Goal: Information Seeking & Learning: Learn about a topic

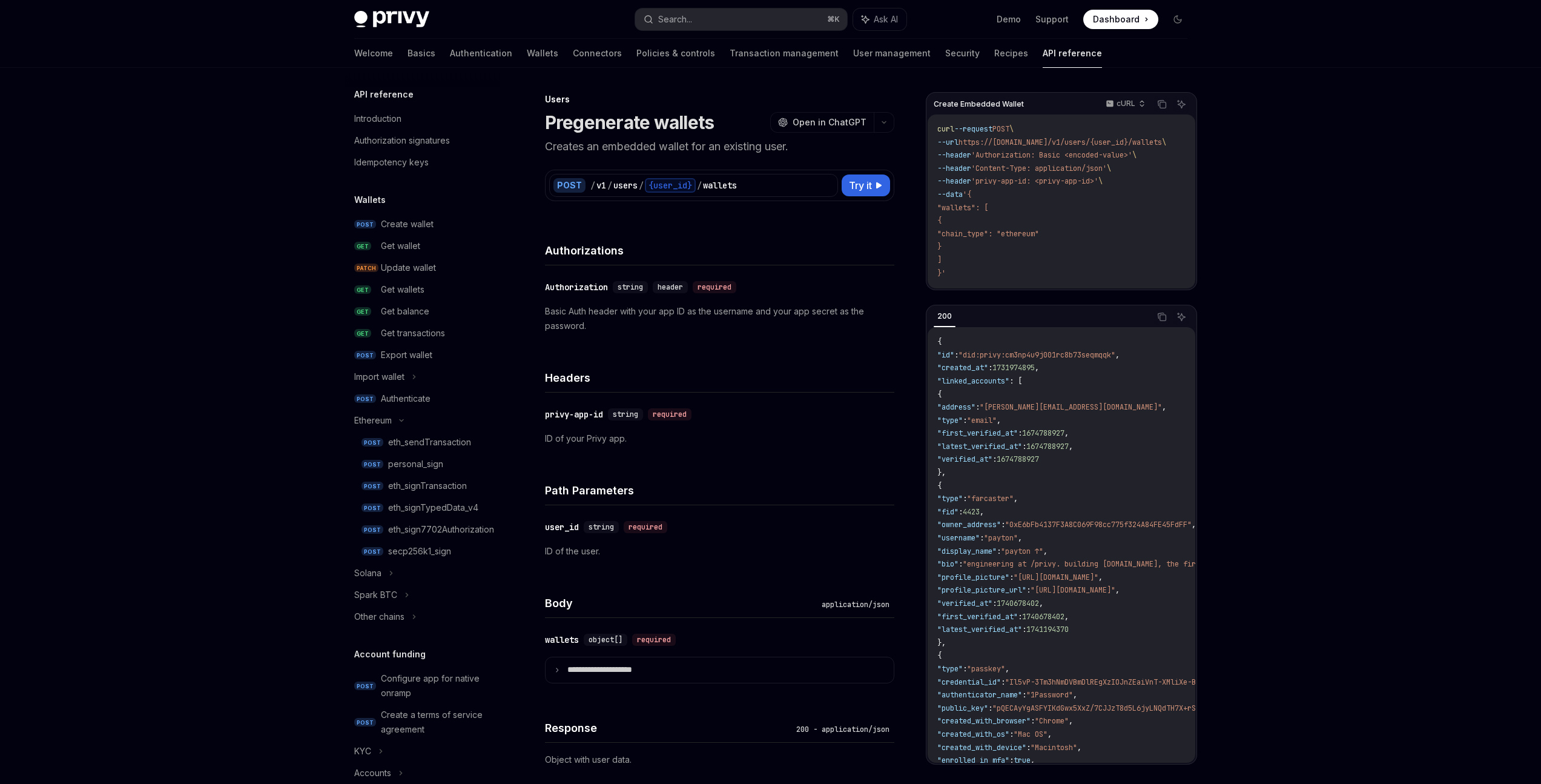
scroll to position [2, 0]
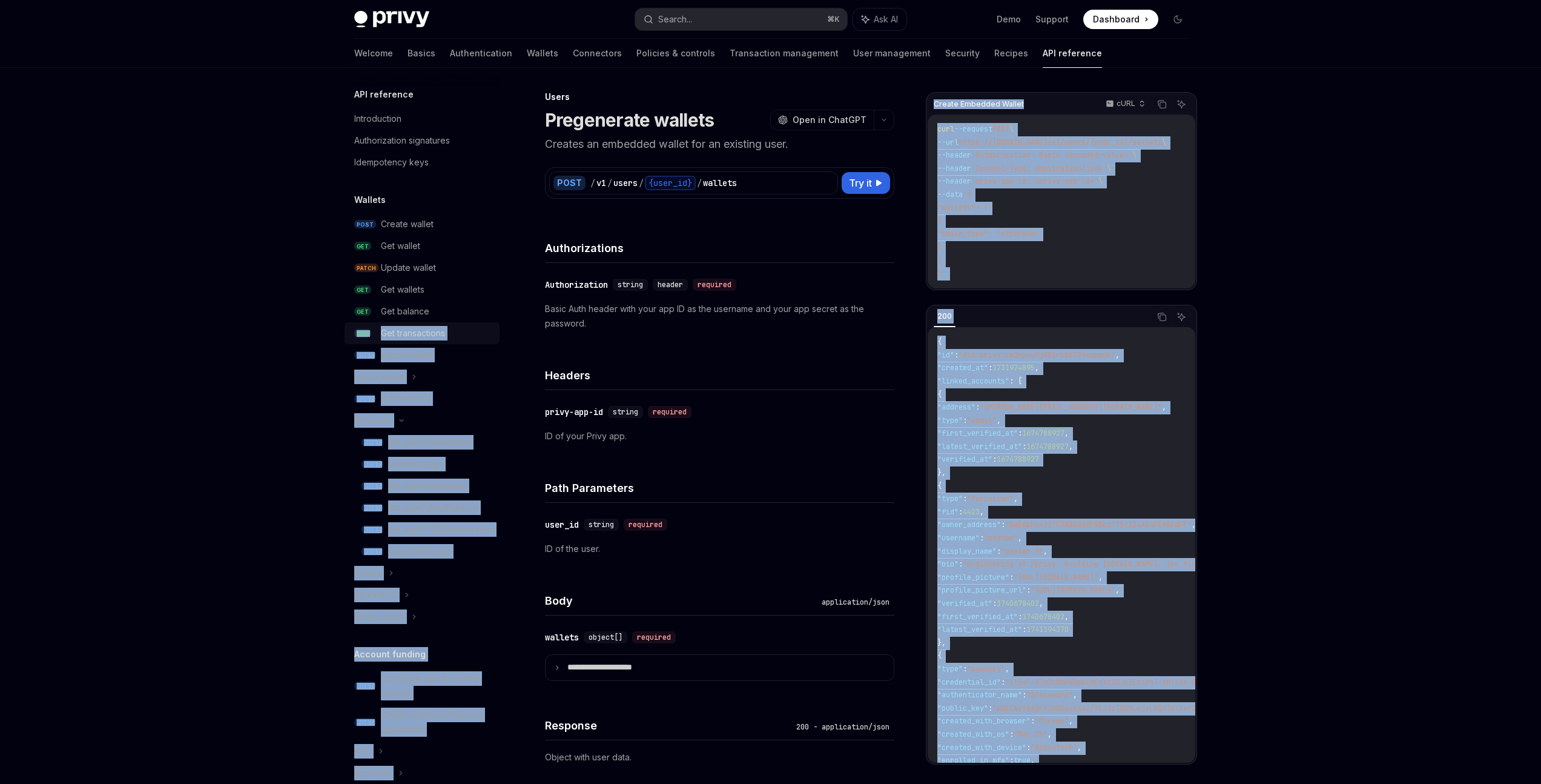
drag, startPoint x: 274, startPoint y: 125, endPoint x: 474, endPoint y: 322, distance: 280.7
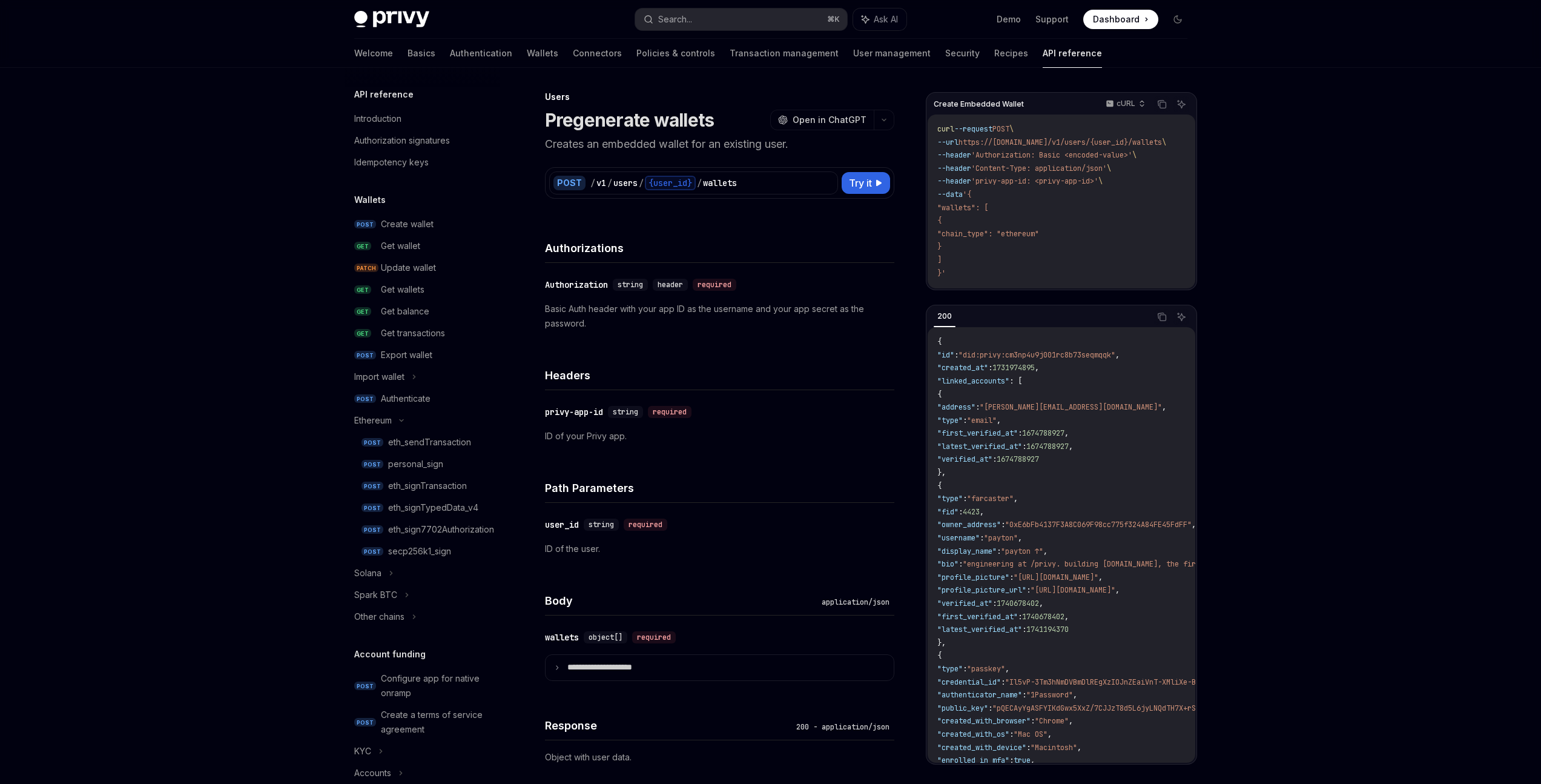
click at [777, 304] on p "Basic Auth header with your app ID as the username and your app secret as the p…" at bounding box center [720, 316] width 349 height 29
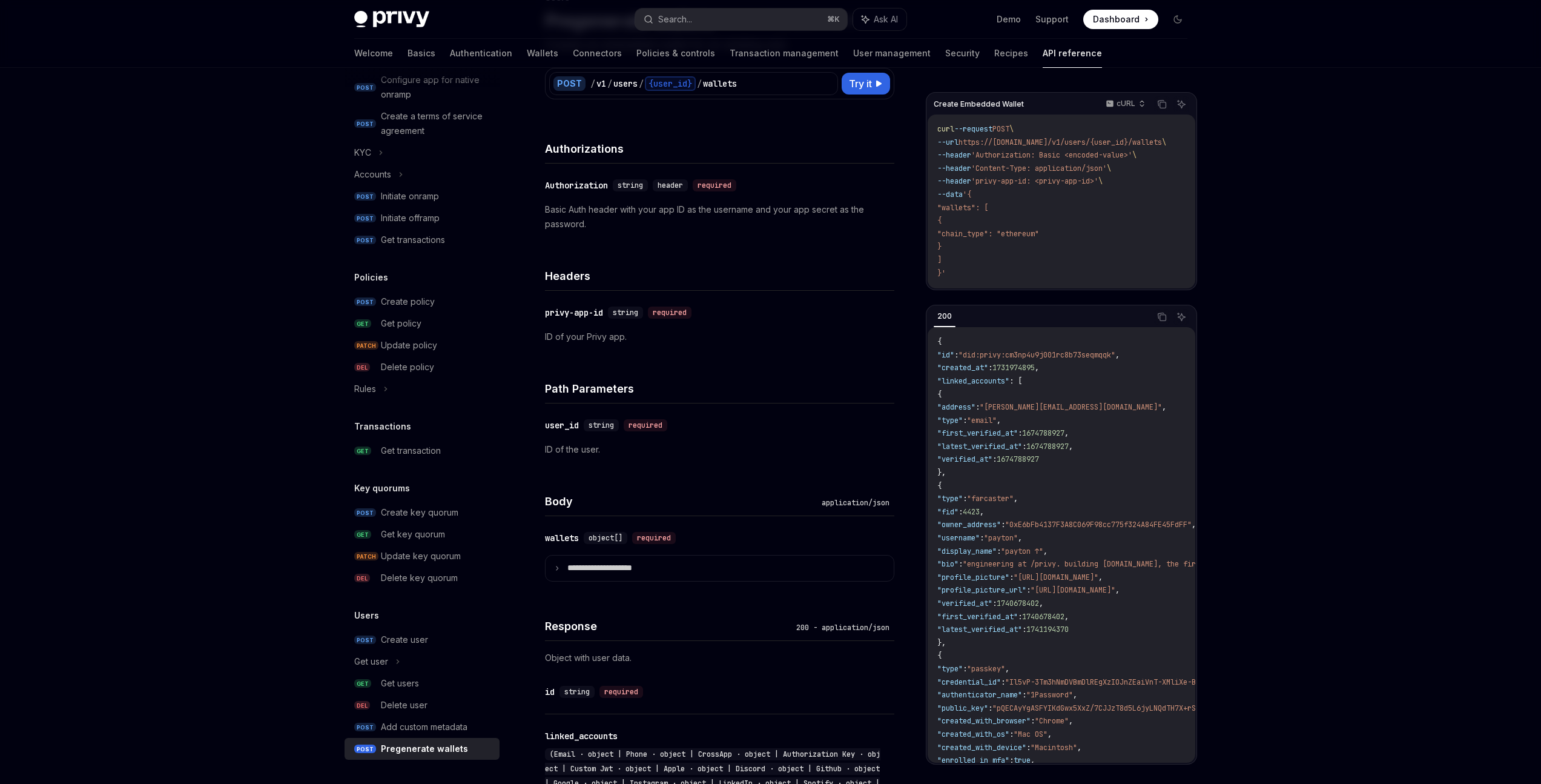
scroll to position [107, 0]
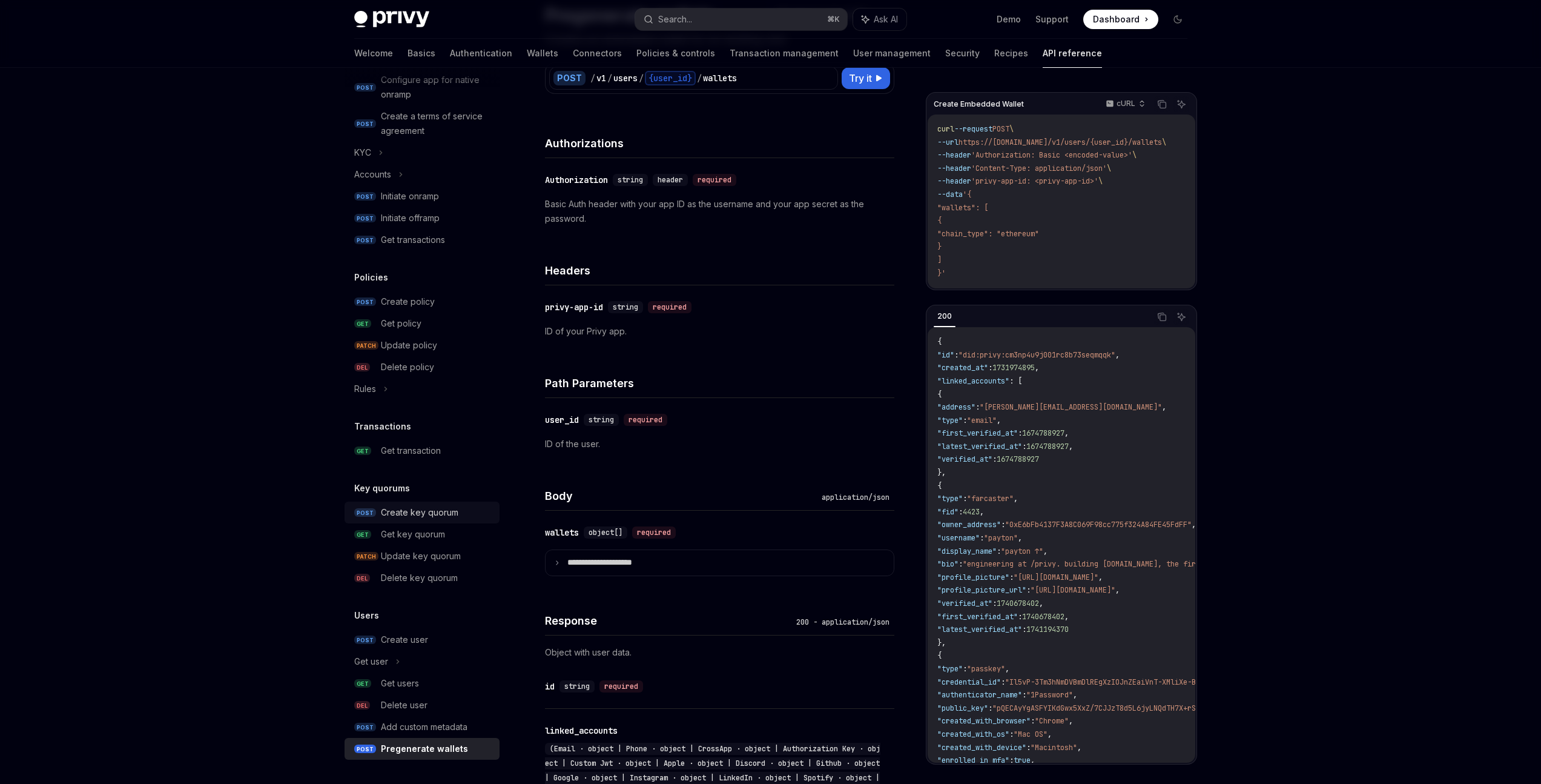
click at [426, 507] on div "Create key quorum" at bounding box center [419, 512] width 77 height 15
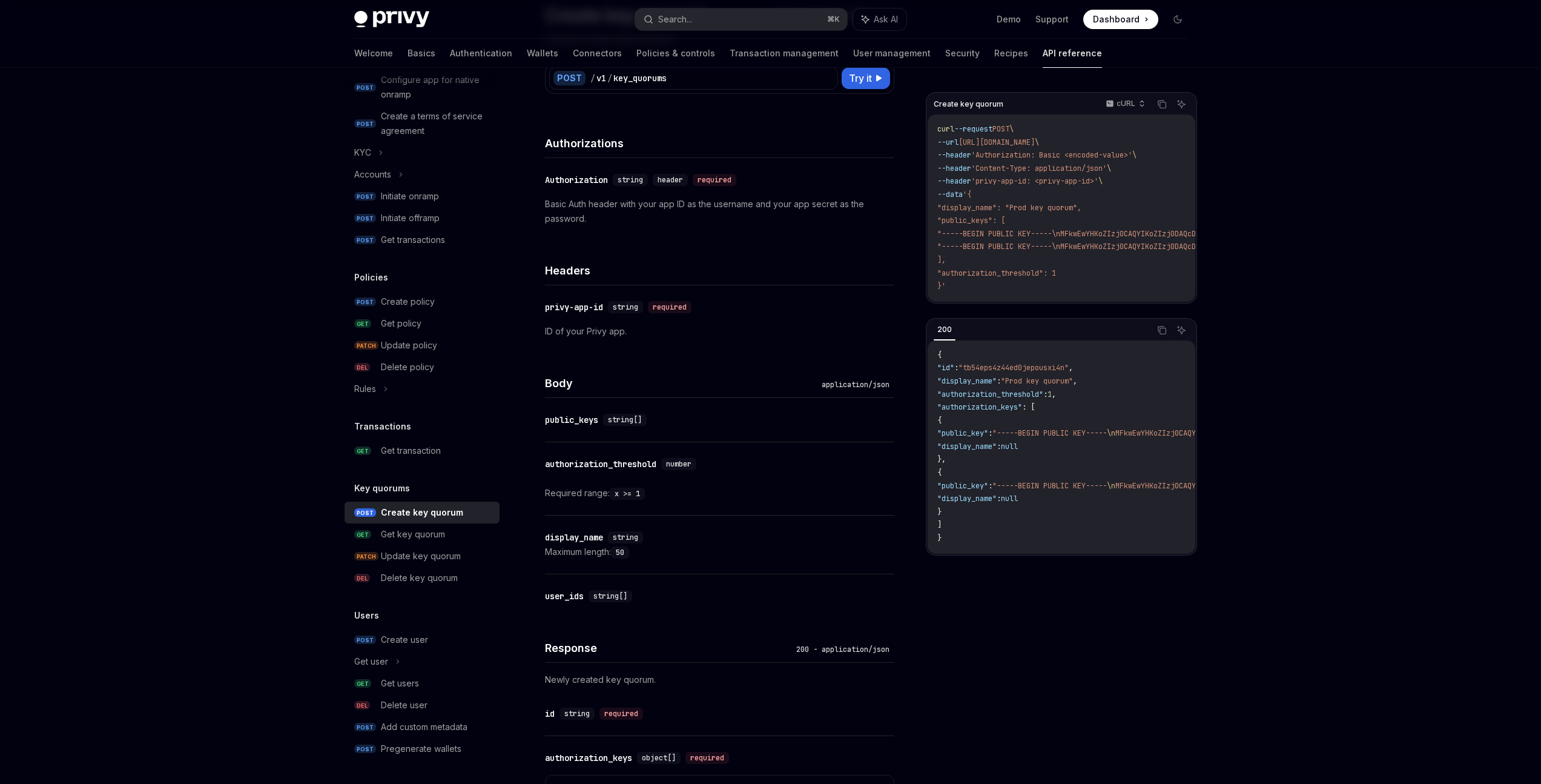
scroll to position [495, 0]
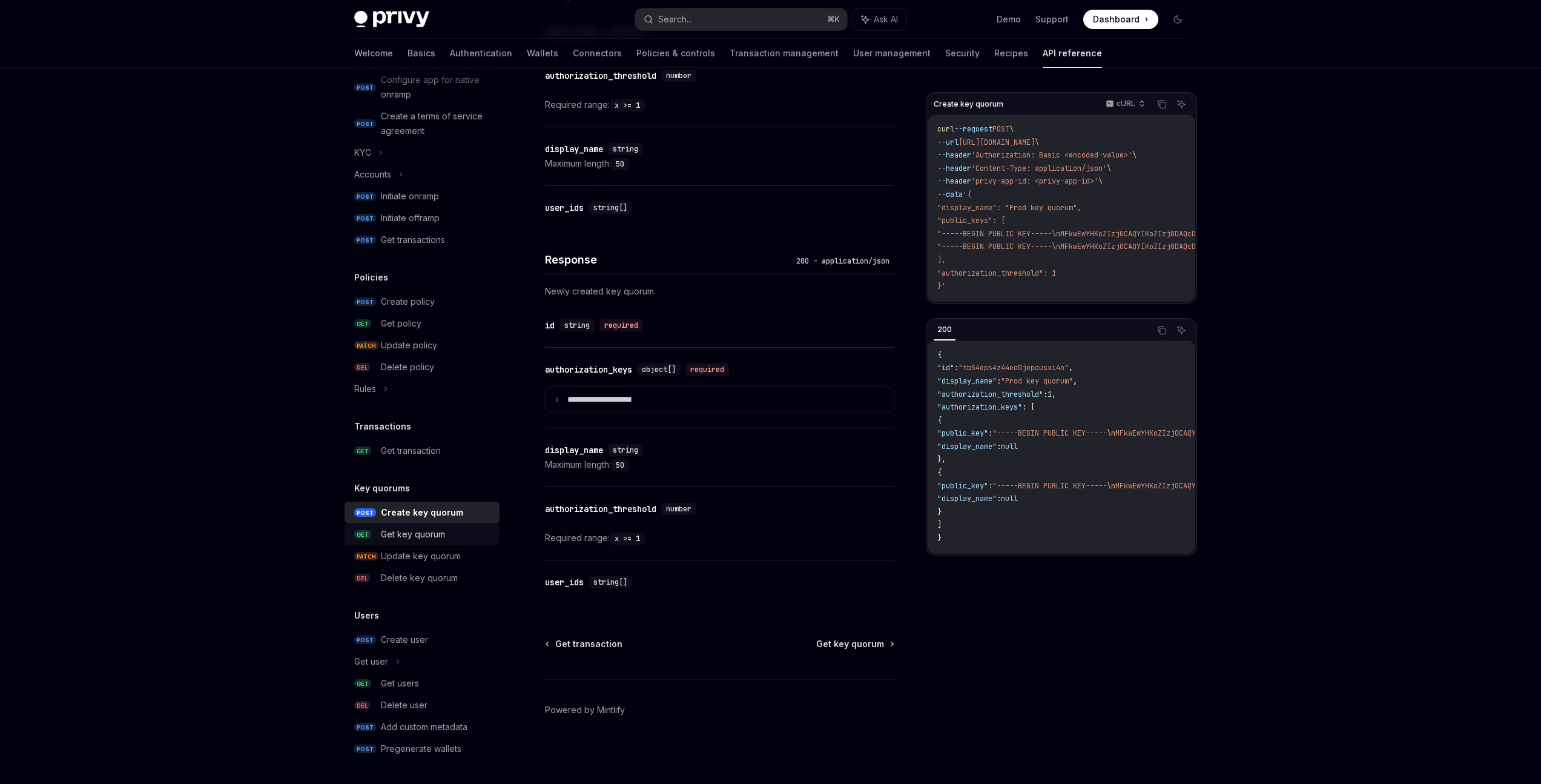
click at [385, 533] on div "Get key quorum" at bounding box center [412, 534] width 64 height 15
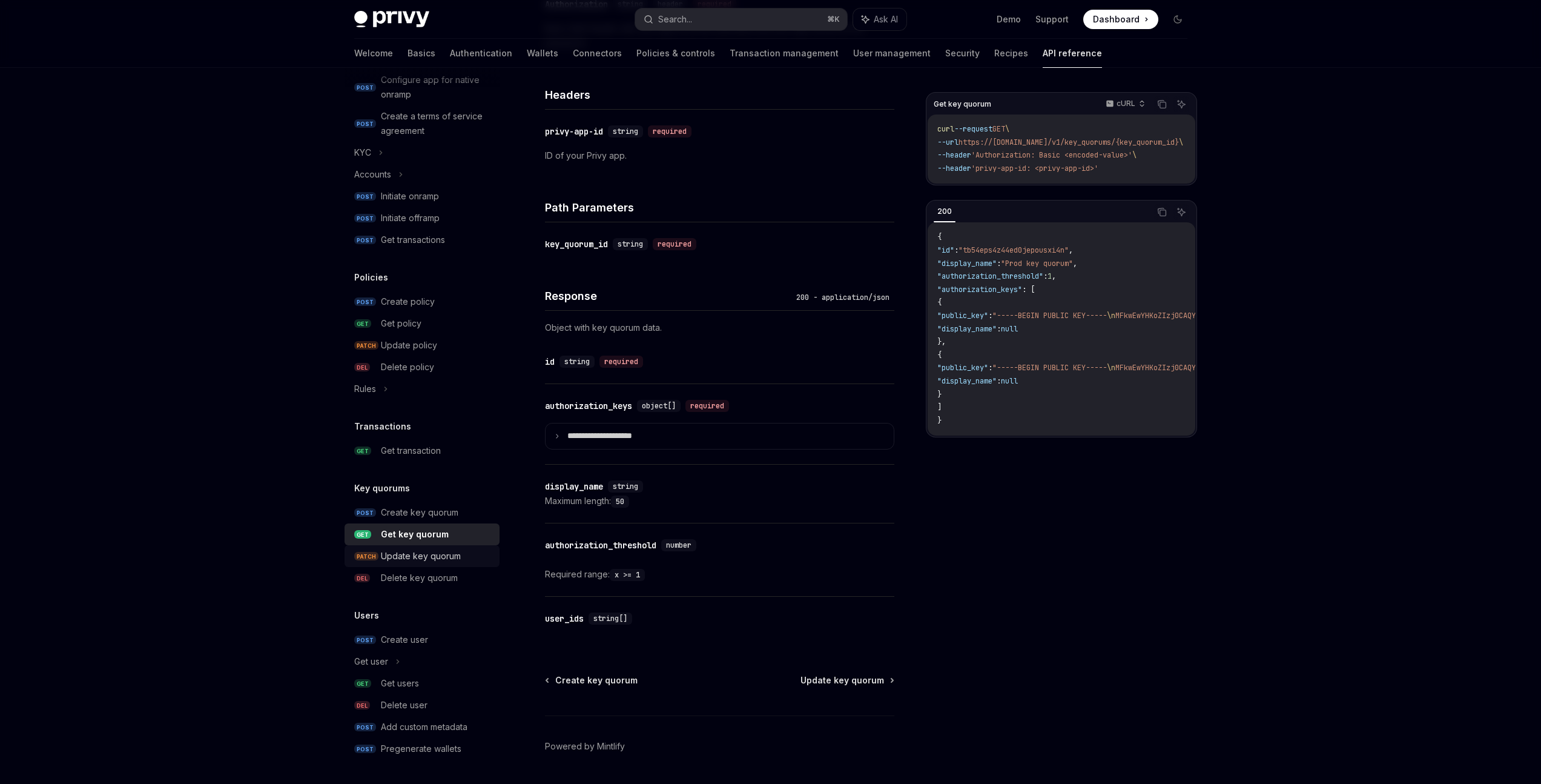
click at [453, 556] on div "Update key quorum" at bounding box center [420, 555] width 80 height 15
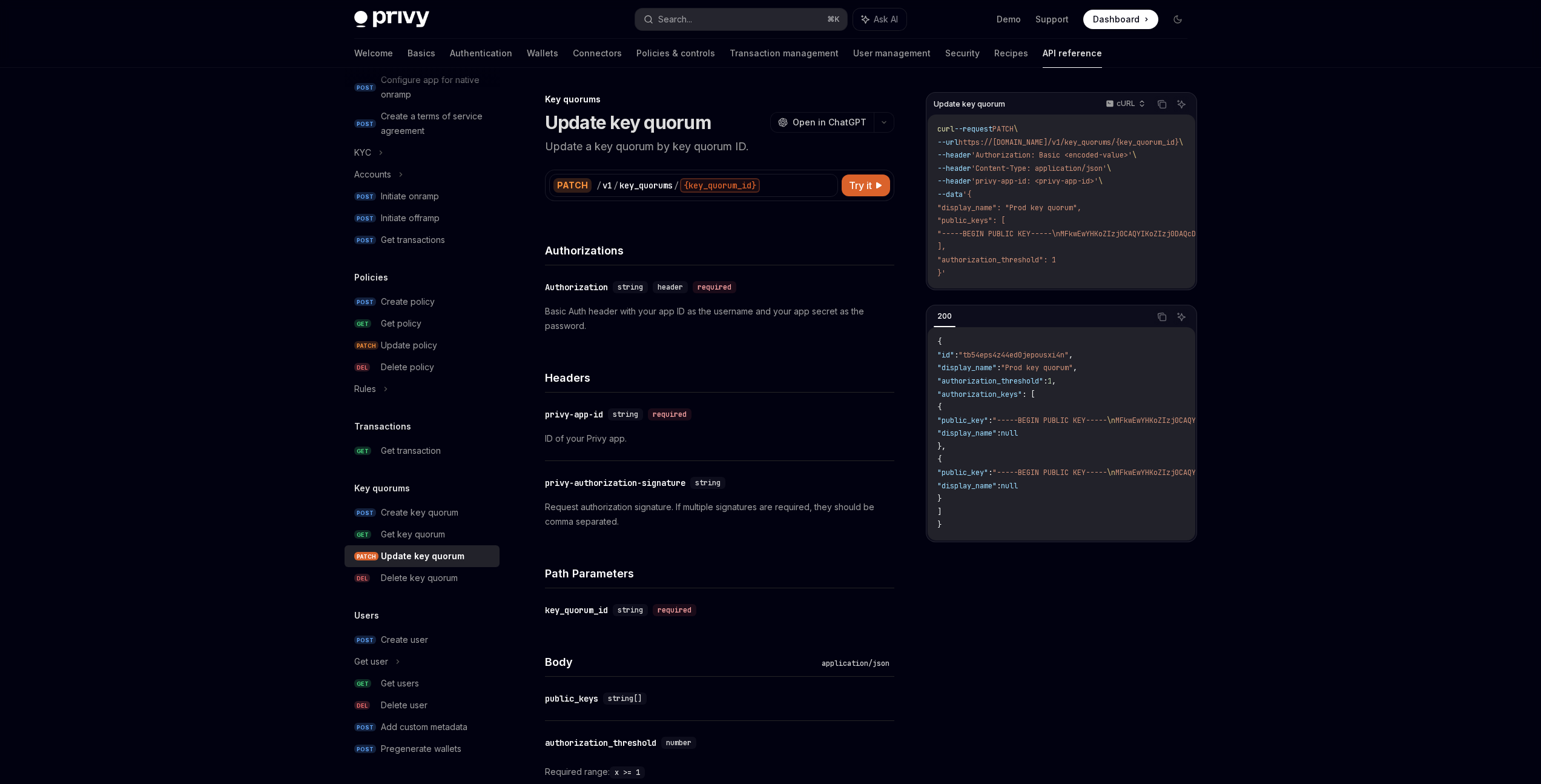
click at [442, 589] on div "API reference Introduction Authorization signatures Idempotency keys Wallets PO…" at bounding box center [422, 124] width 155 height 1271
click at [447, 584] on div "Delete key quorum" at bounding box center [419, 578] width 77 height 15
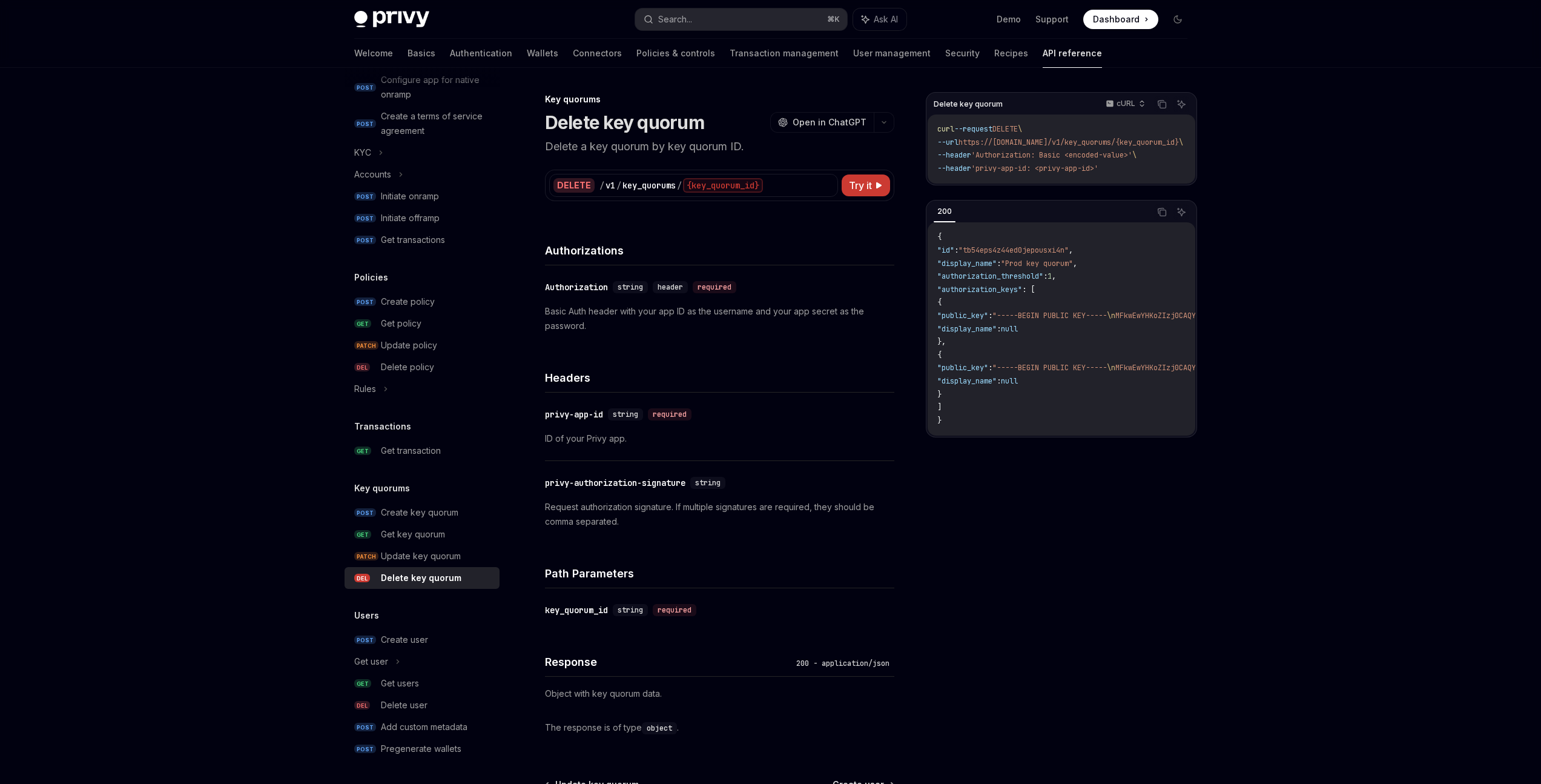
type textarea "*"
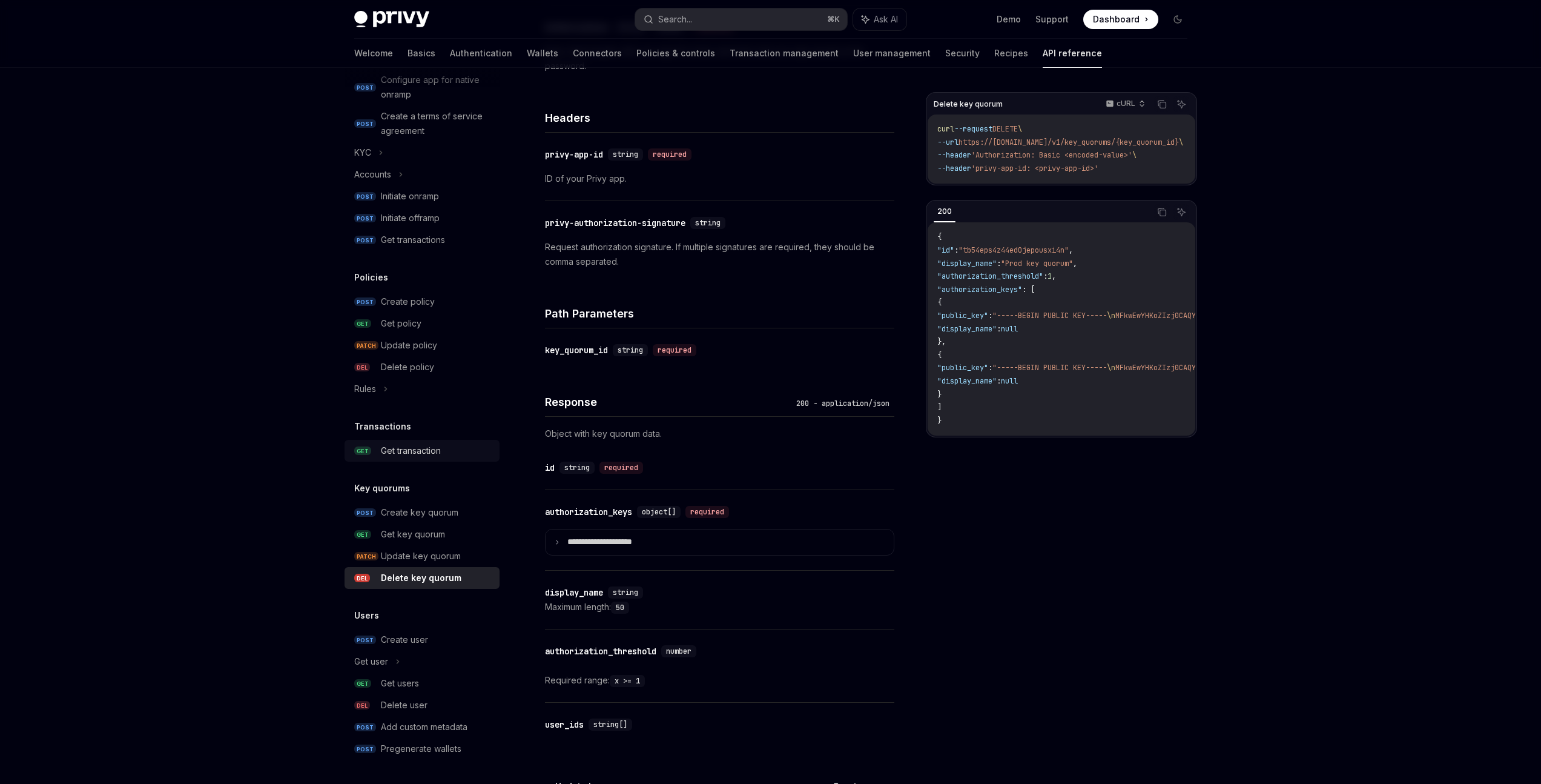
scroll to position [402, 0]
